Goal: Browse casually

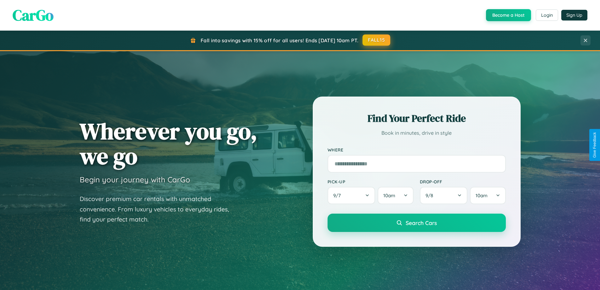
click at [377, 40] on button "FALL15" at bounding box center [377, 39] width 28 height 11
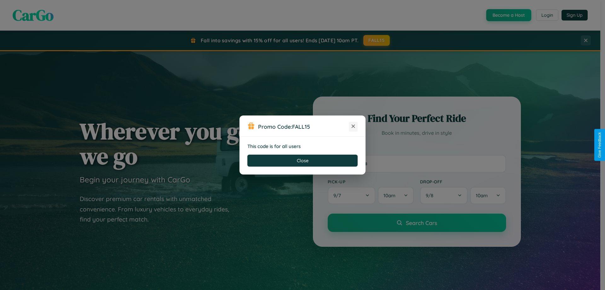
click at [353, 126] on icon at bounding box center [353, 126] width 6 height 6
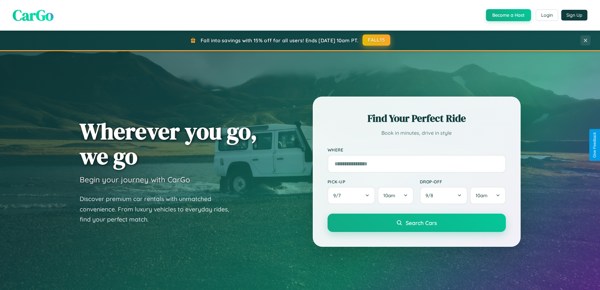
click at [377, 40] on button "FALL15" at bounding box center [377, 39] width 28 height 11
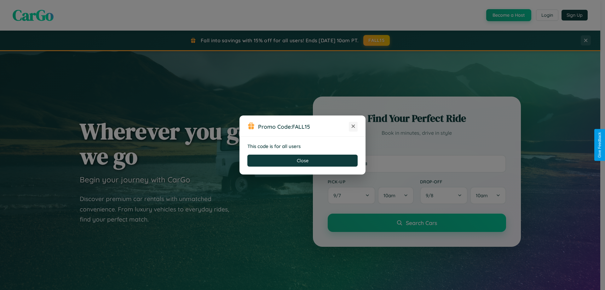
click at [353, 126] on icon at bounding box center [353, 126] width 6 height 6
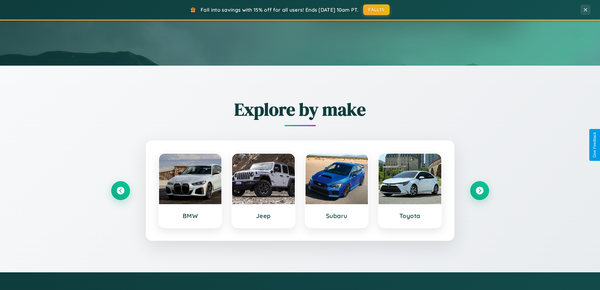
scroll to position [272, 0]
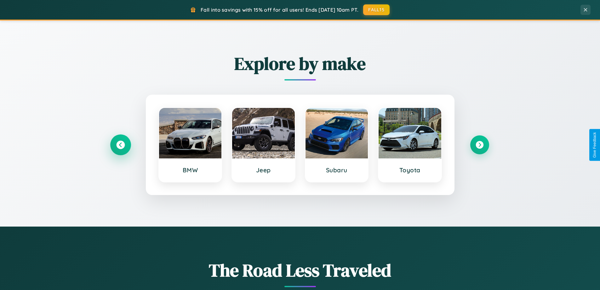
click at [120, 145] on icon at bounding box center [120, 145] width 9 height 9
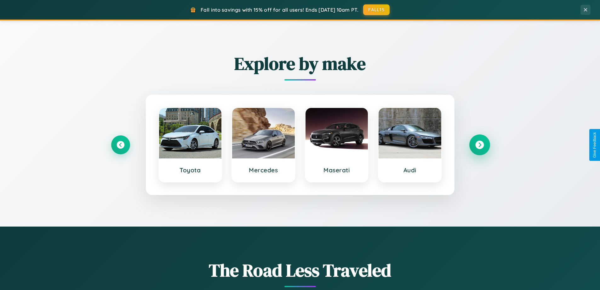
click at [479, 145] on icon at bounding box center [479, 145] width 9 height 9
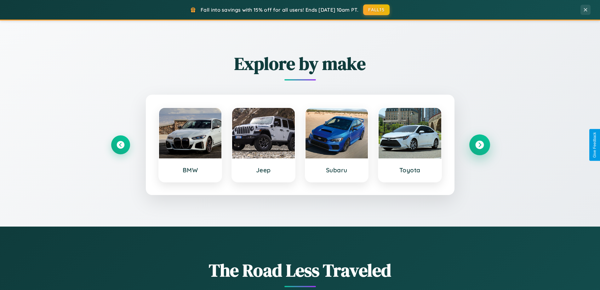
click at [479, 145] on icon at bounding box center [479, 145] width 9 height 9
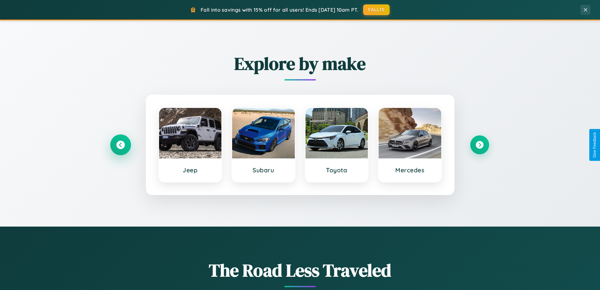
click at [120, 145] on icon at bounding box center [120, 145] width 9 height 9
